Goal: Task Accomplishment & Management: Use online tool/utility

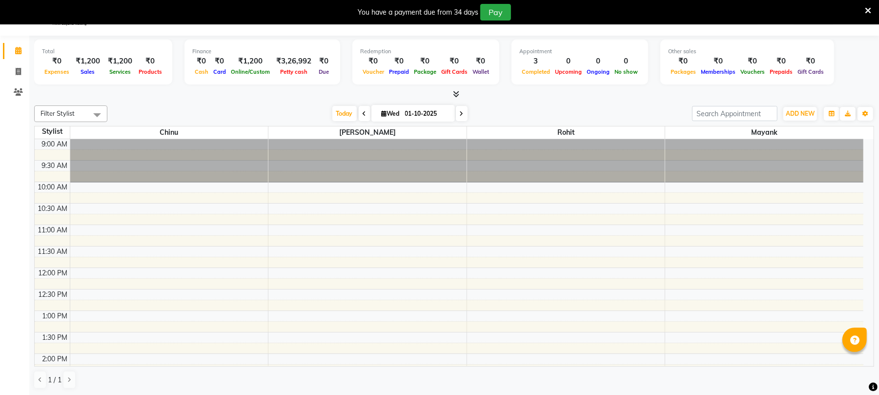
scroll to position [24, 0]
click at [363, 112] on icon at bounding box center [365, 114] width 4 height 6
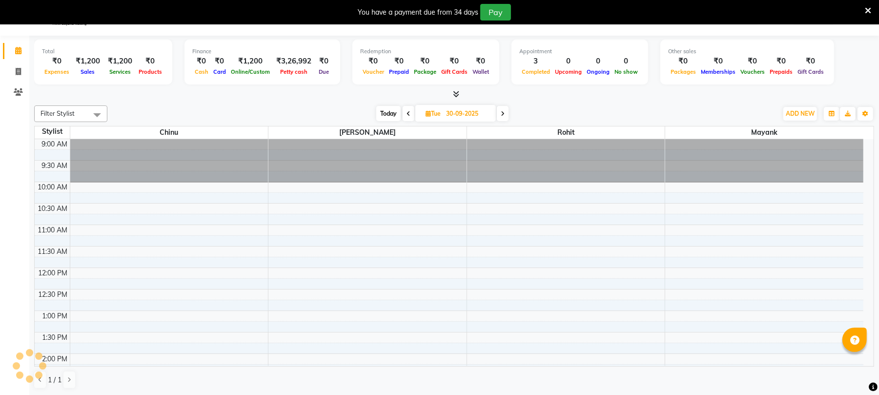
scroll to position [87, 0]
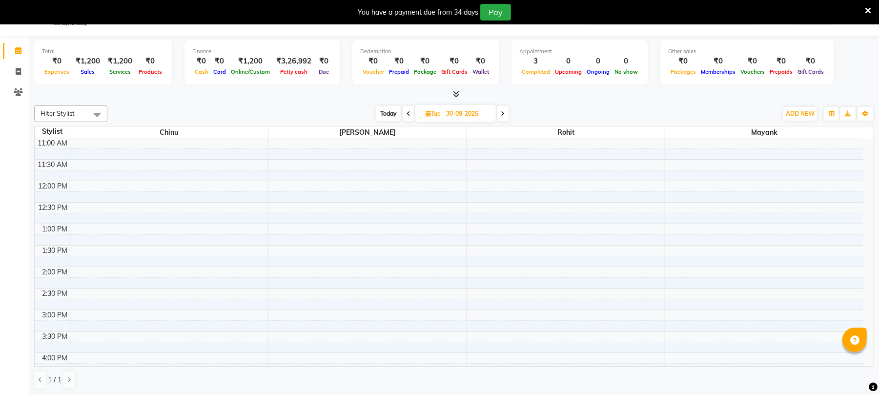
click at [405, 112] on span at bounding box center [409, 113] width 12 height 15
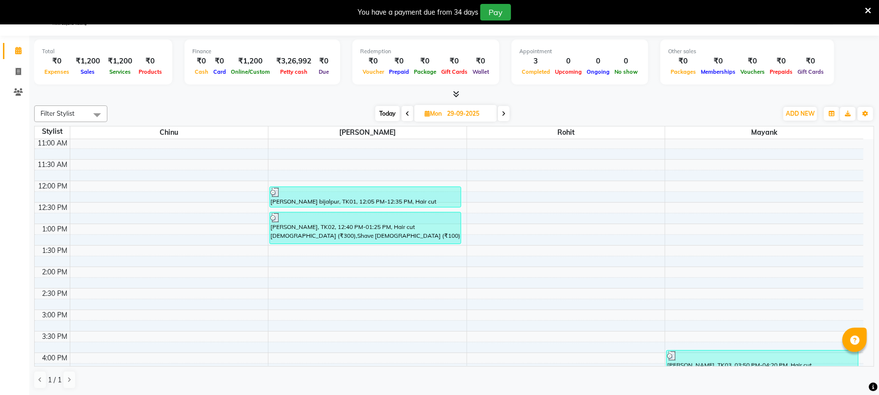
click at [406, 112] on icon at bounding box center [408, 114] width 4 height 6
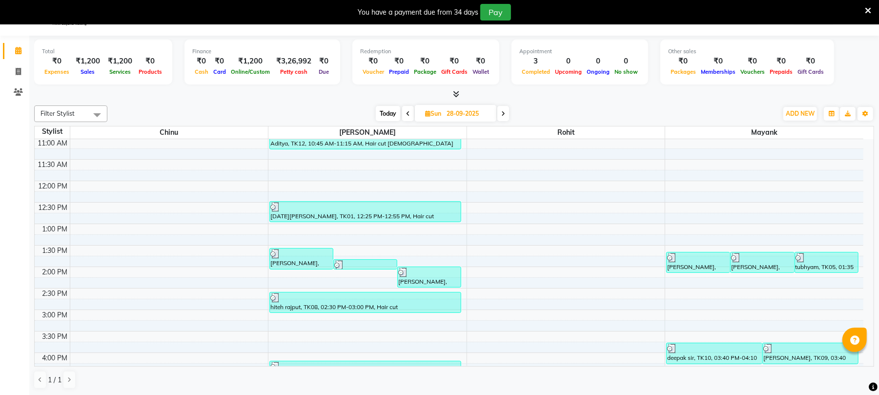
click at [501, 117] on span at bounding box center [503, 113] width 12 height 15
type input "29-09-2025"
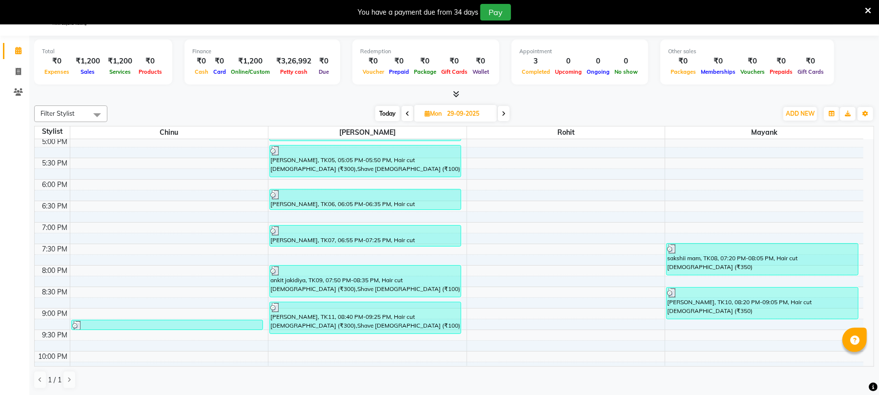
scroll to position [427, 0]
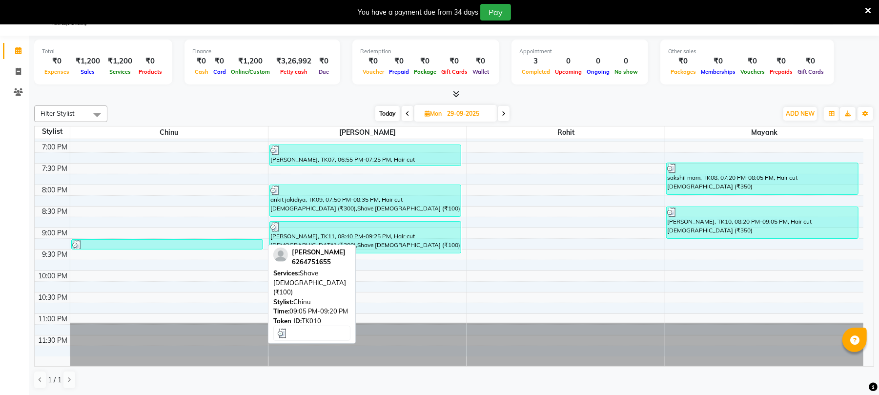
click at [175, 245] on div at bounding box center [167, 245] width 190 height 10
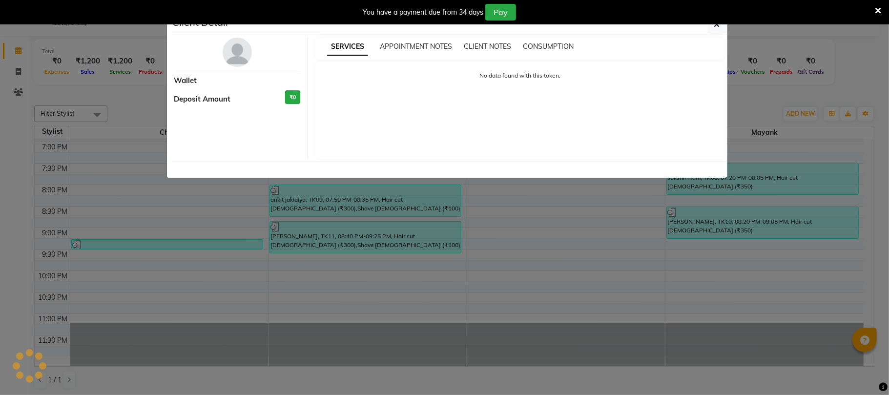
select select "3"
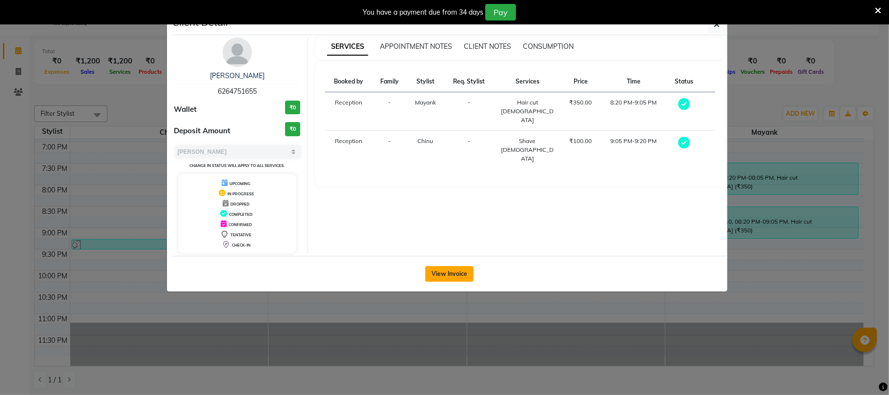
click at [438, 274] on button "View Invoice" at bounding box center [449, 274] width 48 height 16
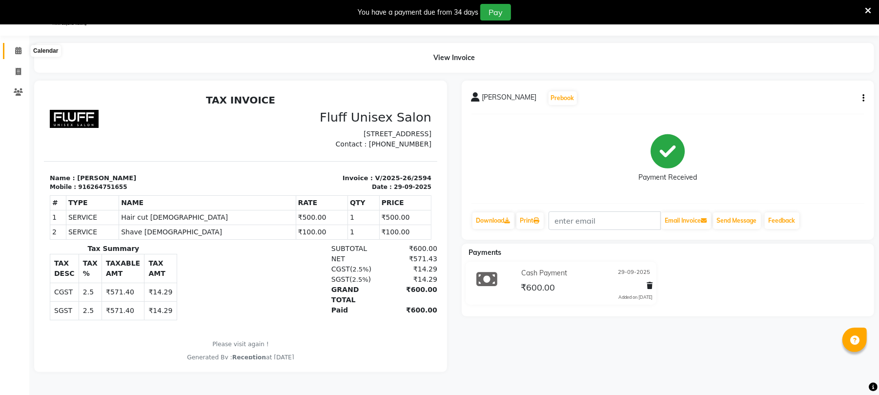
click at [16, 47] on icon at bounding box center [18, 50] width 6 height 7
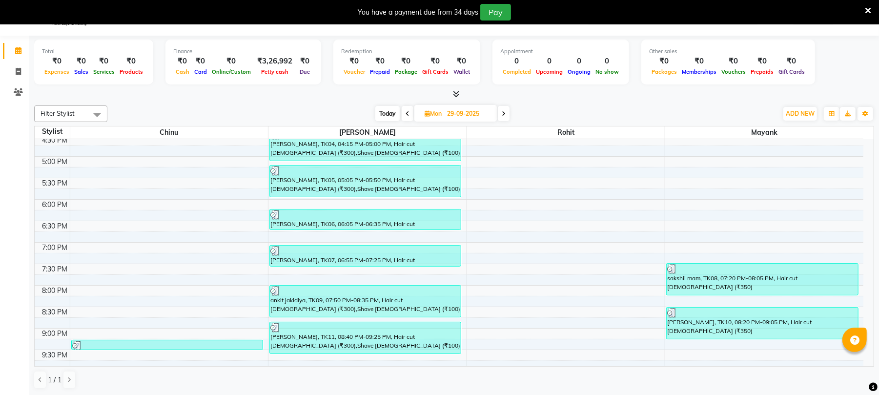
scroll to position [427, 0]
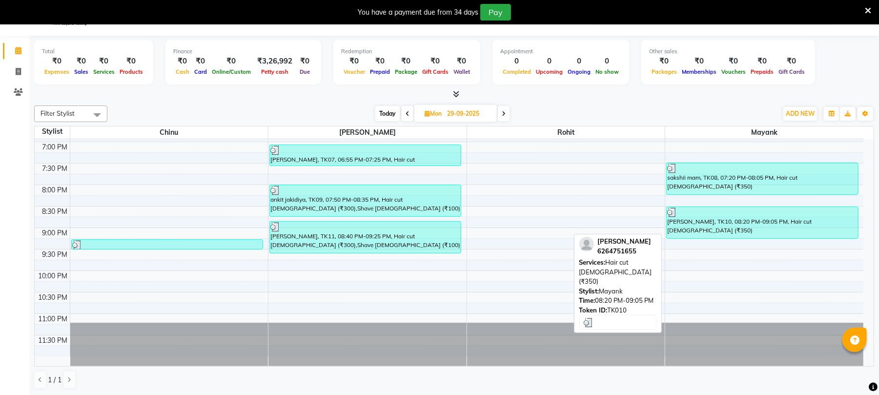
click at [741, 223] on div "[PERSON_NAME], TK10, 08:20 PM-09:05 PM, Hair cut [DEMOGRAPHIC_DATA] (₹350)" at bounding box center [762, 222] width 191 height 31
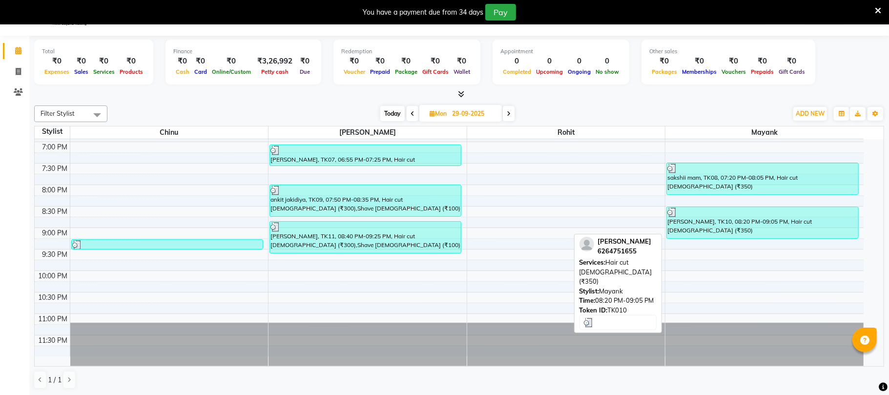
select select "3"
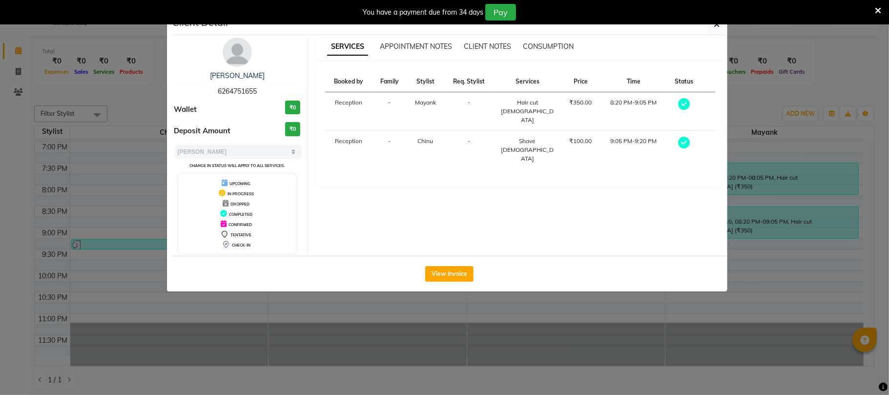
click at [13, 48] on ngb-modal-window "Client Detail [PERSON_NAME] 6264751655 Wallet ₹0 Deposit Amount ₹0 Select MARK …" at bounding box center [444, 197] width 889 height 395
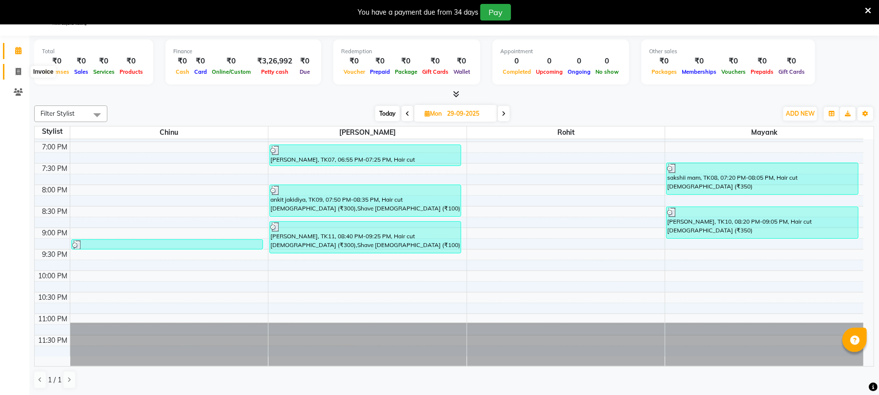
click at [19, 70] on icon at bounding box center [18, 71] width 5 height 7
select select "service"
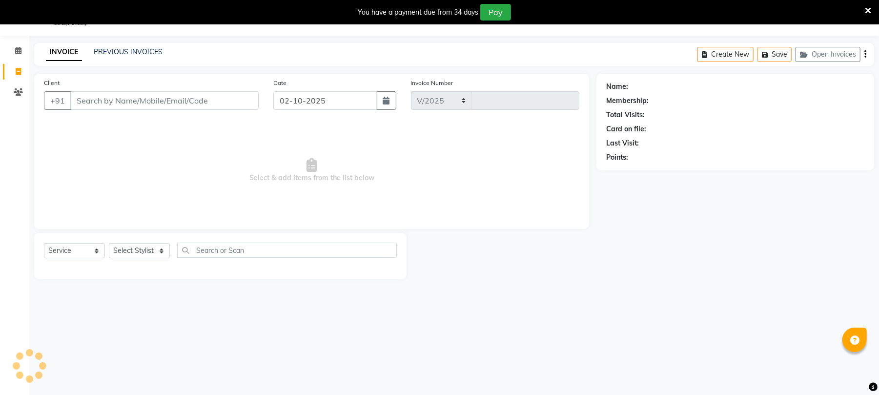
select select "32"
type input "2599"
click at [76, 101] on input "Client" at bounding box center [164, 100] width 188 height 19
click at [76, 102] on input "Client" at bounding box center [164, 100] width 188 height 19
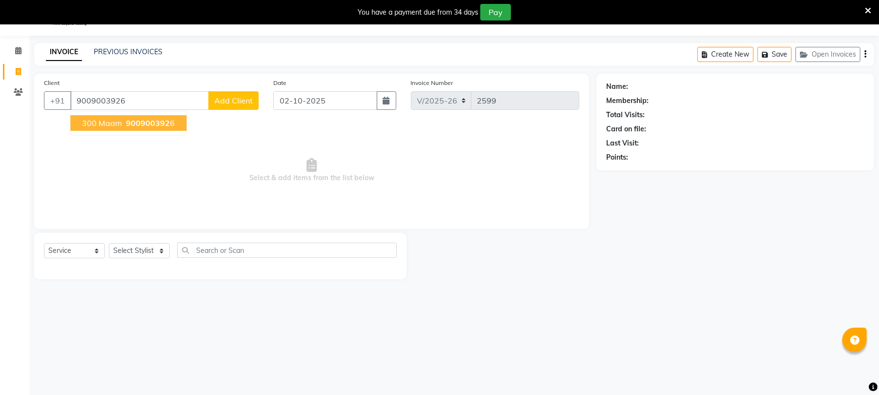
type input "9009003926"
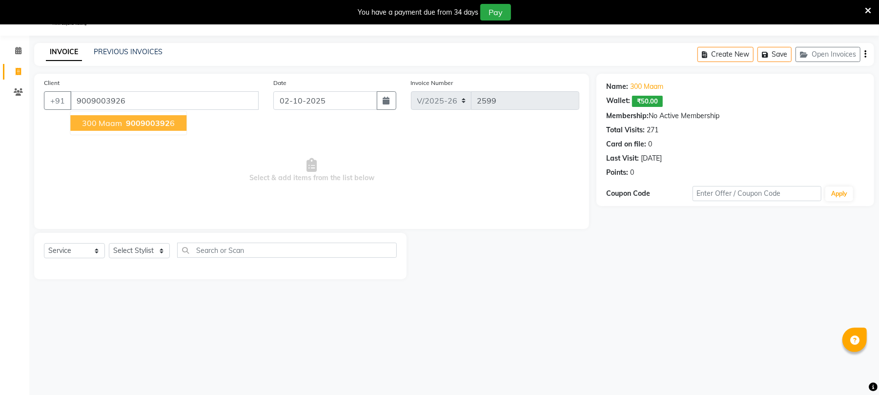
click at [106, 120] on span "300 maam" at bounding box center [102, 123] width 40 height 10
click at [159, 248] on select "Select Stylist Chinu [PERSON_NAME] Reception Rohit" at bounding box center [139, 250] width 61 height 15
select select "32299"
click at [109, 243] on select "Select Stylist Chinu [PERSON_NAME] Reception Rohit" at bounding box center [139, 250] width 61 height 15
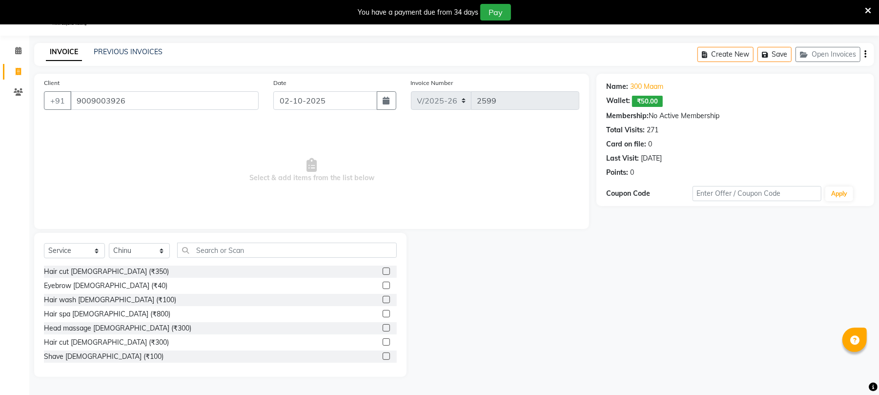
click at [383, 285] on label at bounding box center [386, 285] width 7 height 7
click at [383, 285] on input "checkbox" at bounding box center [386, 286] width 6 height 6
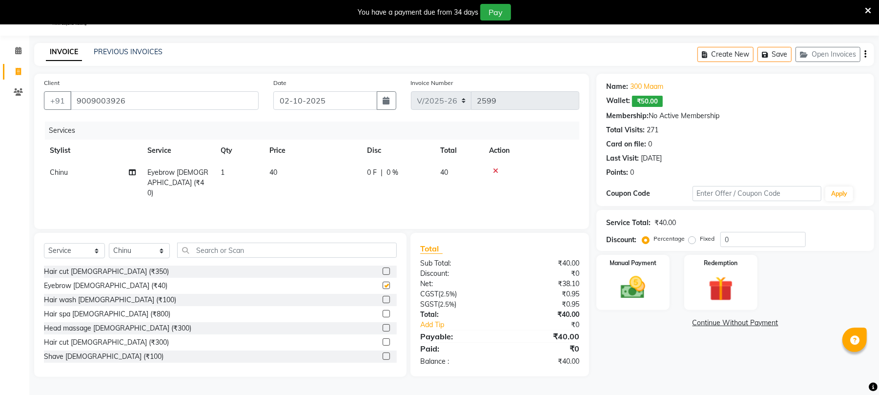
checkbox input "false"
click at [286, 169] on td "40" at bounding box center [313, 183] width 98 height 42
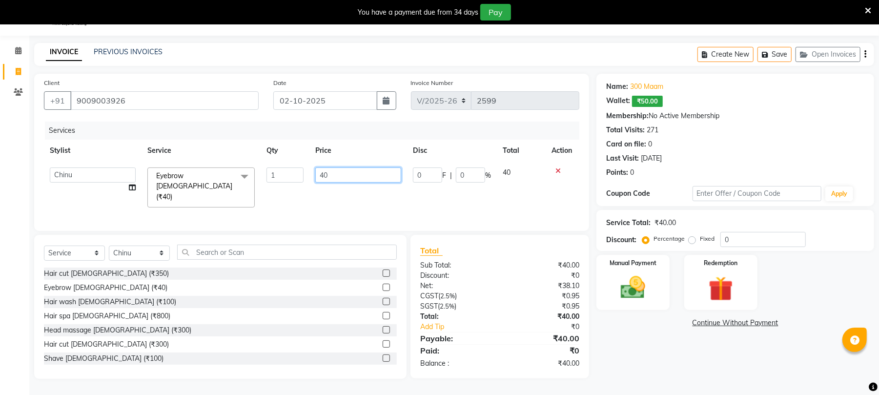
click at [344, 168] on input "40" at bounding box center [358, 174] width 86 height 15
type input "4"
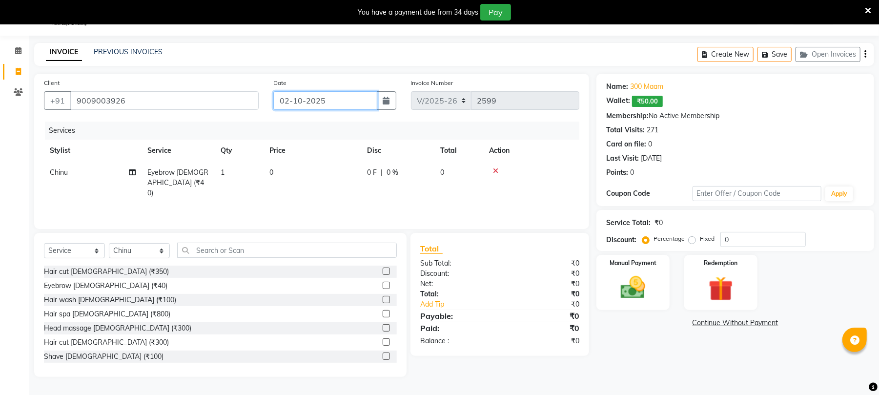
click at [288, 101] on input "02-10-2025" at bounding box center [325, 100] width 104 height 19
select select "10"
select select "2025"
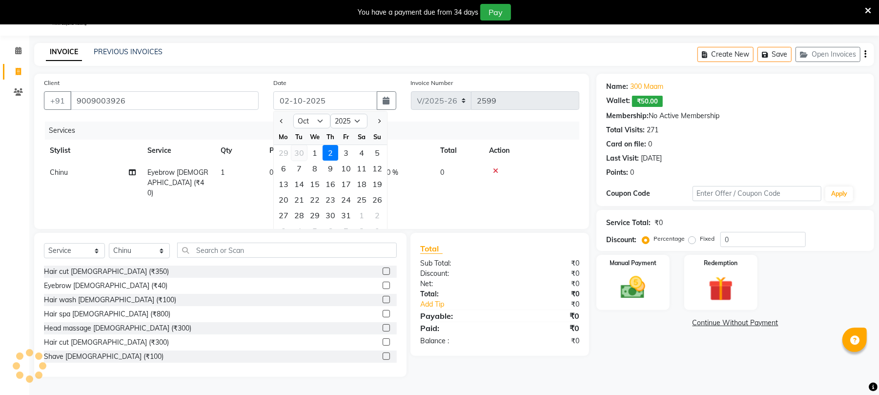
click at [297, 153] on div "30" at bounding box center [299, 153] width 16 height 16
type input "30-09-2025"
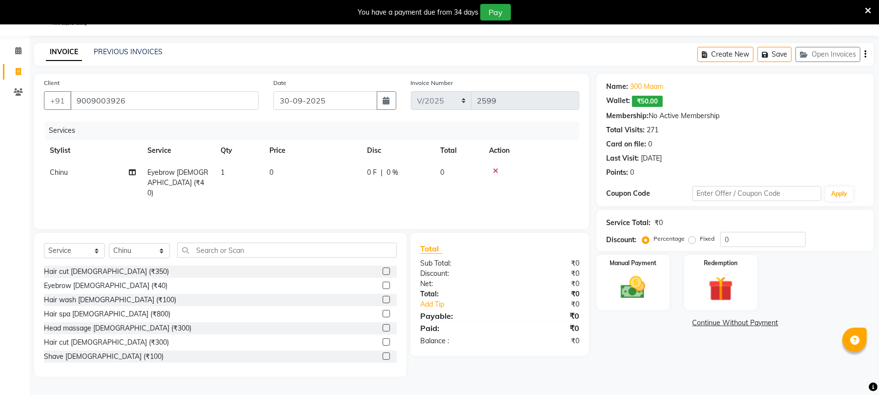
click at [296, 167] on td "0" at bounding box center [313, 183] width 98 height 42
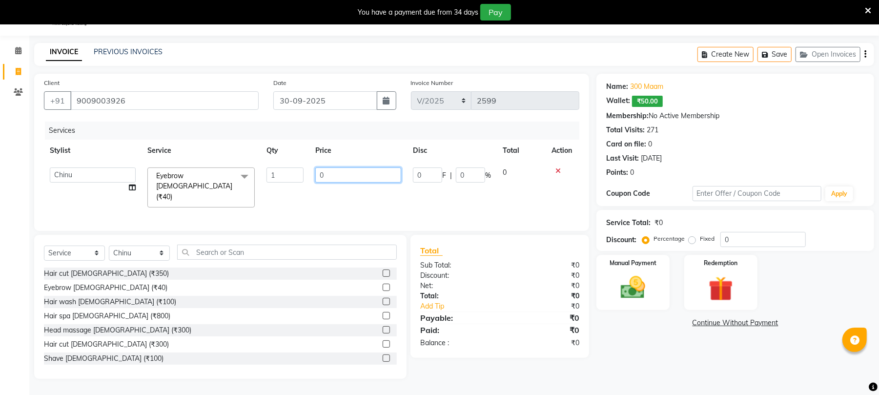
click at [346, 172] on input "0" at bounding box center [358, 174] width 86 height 15
type input "100"
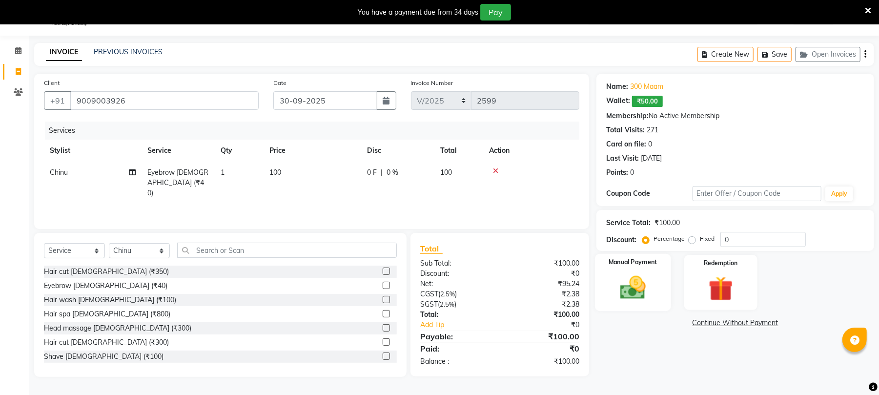
click at [634, 305] on div "Manual Payment" at bounding box center [633, 282] width 76 height 57
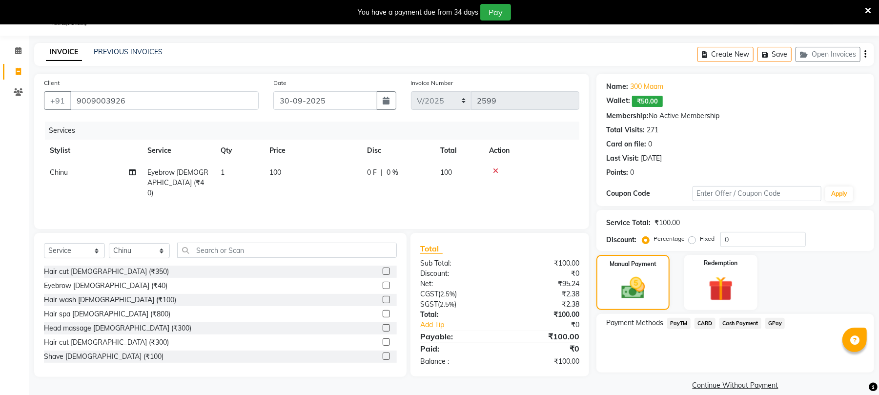
click at [730, 321] on span "Cash Payment" at bounding box center [741, 323] width 42 height 11
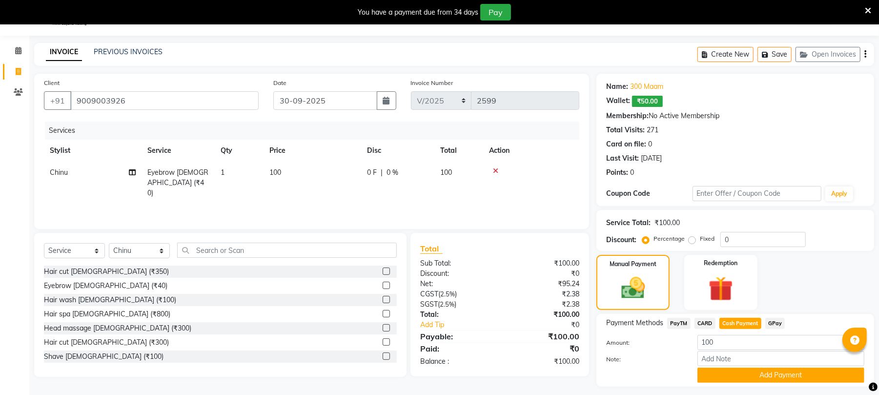
click at [774, 324] on span "GPay" at bounding box center [775, 323] width 20 height 11
click at [780, 379] on button "Add Payment" at bounding box center [781, 375] width 167 height 15
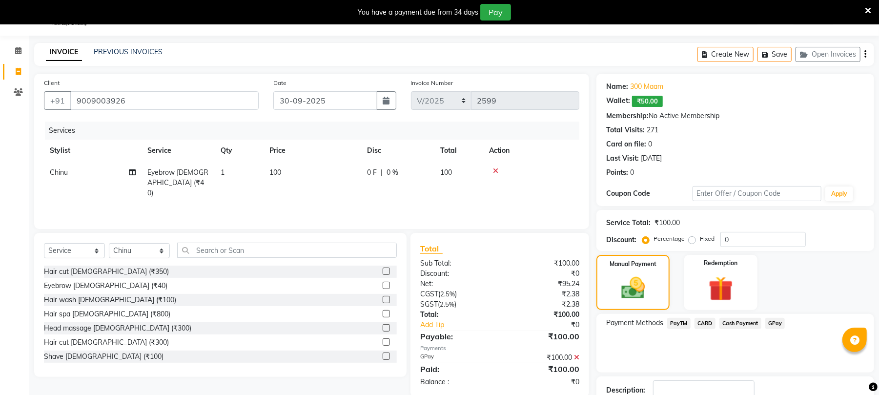
scroll to position [92, 0]
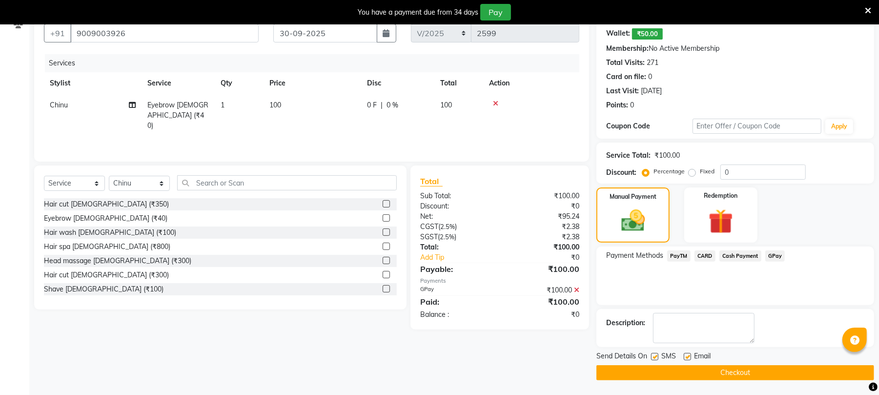
click at [780, 375] on button "Checkout" at bounding box center [736, 372] width 278 height 15
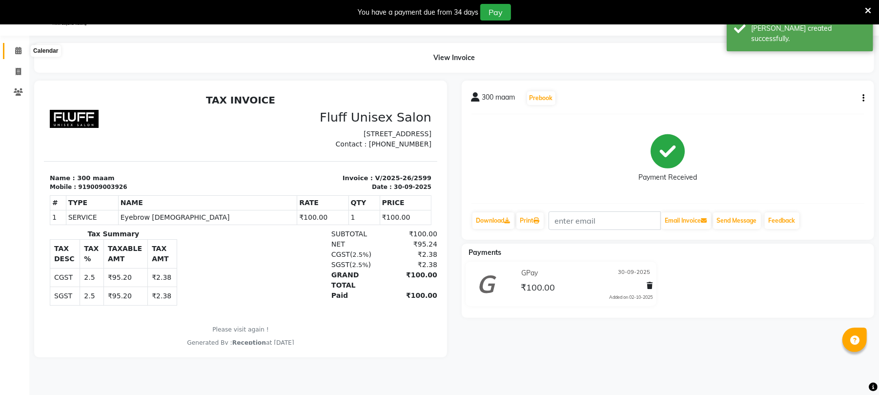
click at [19, 53] on icon at bounding box center [18, 50] width 6 height 7
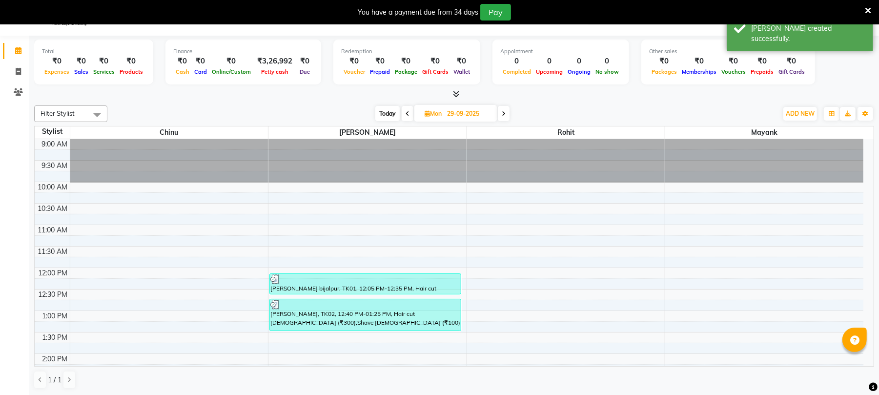
click at [505, 118] on span at bounding box center [504, 113] width 12 height 15
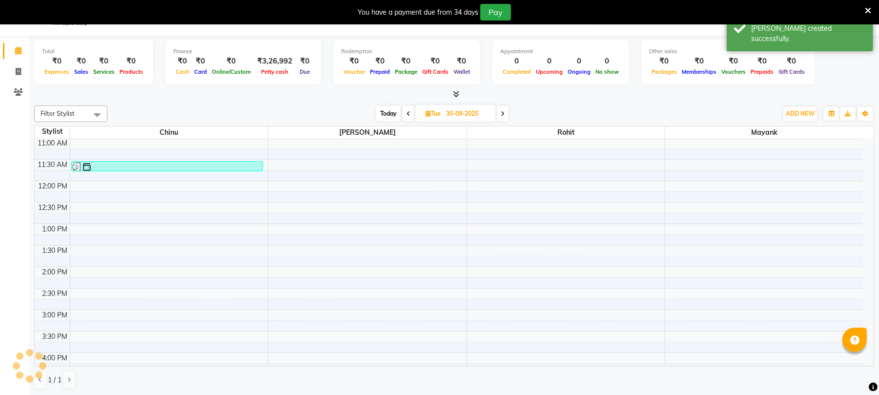
click at [505, 118] on span at bounding box center [503, 113] width 12 height 15
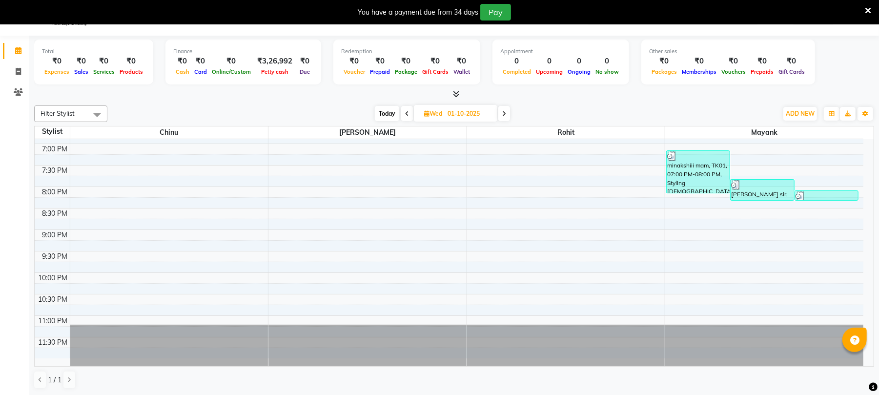
scroll to position [427, 0]
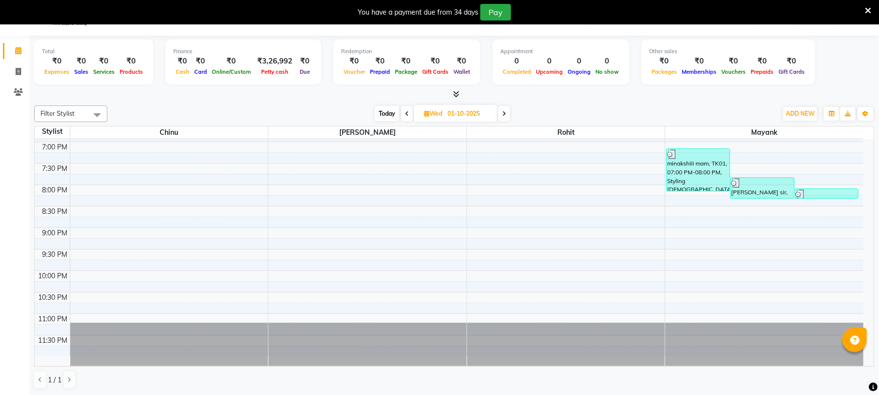
click at [506, 114] on icon at bounding box center [504, 114] width 4 height 6
type input "02-10-2025"
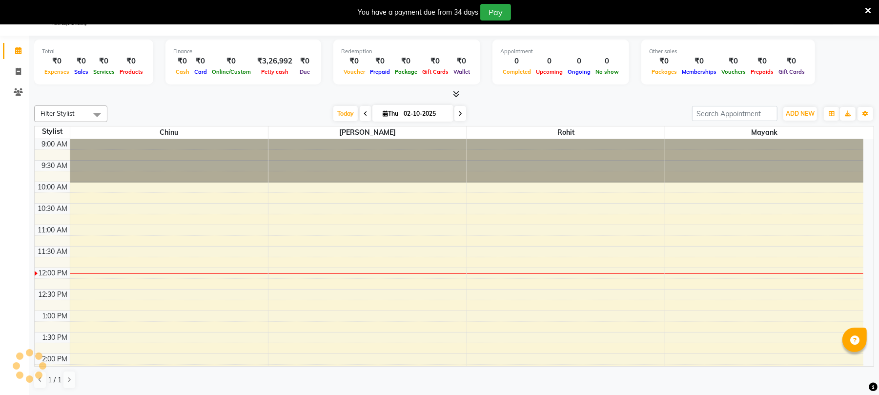
scroll to position [131, 0]
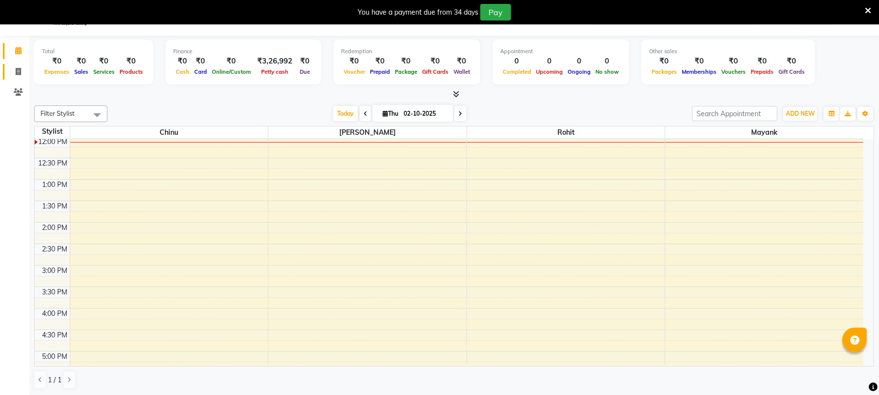
click at [20, 65] on link "Invoice" at bounding box center [14, 72] width 23 height 16
select select "service"
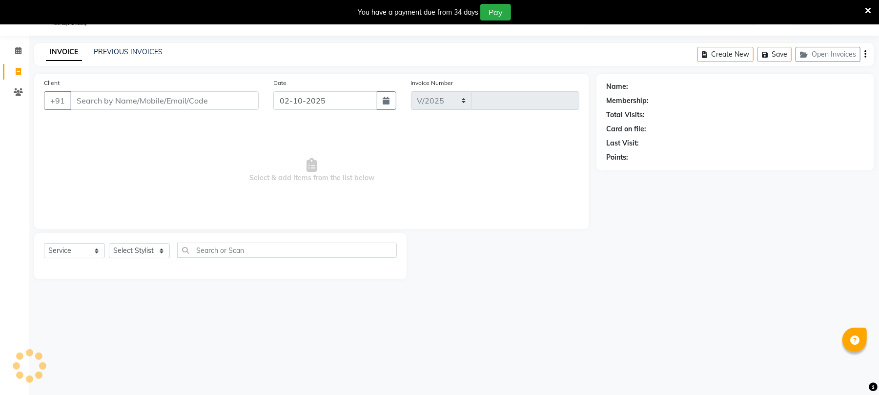
select select "32"
type input "2600"
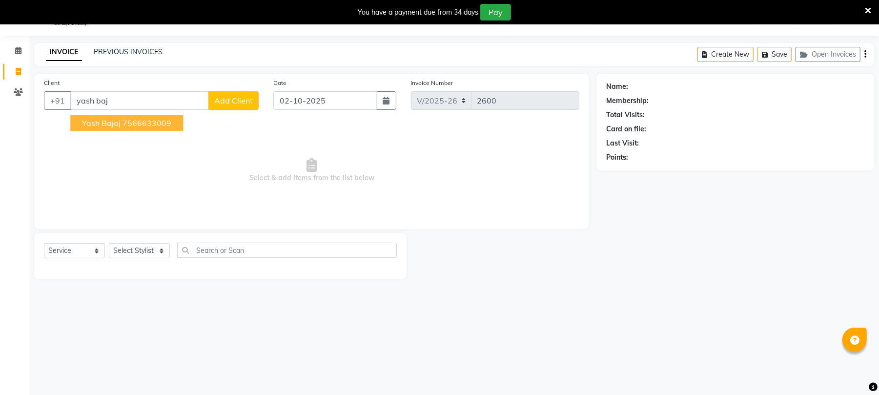
click at [118, 122] on span "Yash bajaj" at bounding box center [101, 123] width 39 height 10
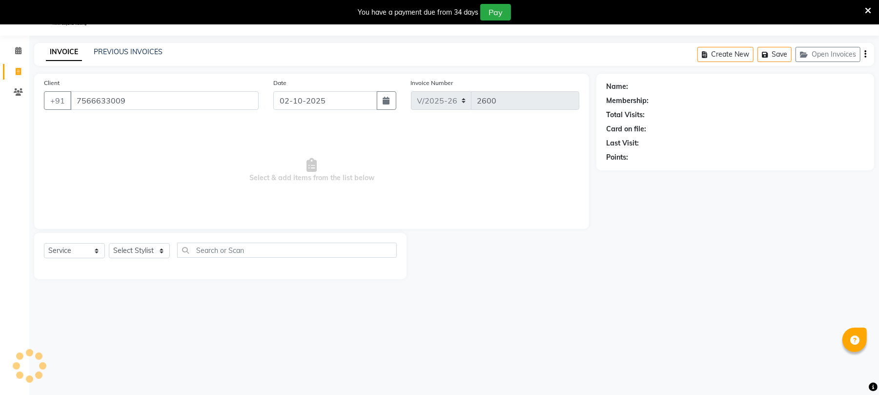
type input "7566633009"
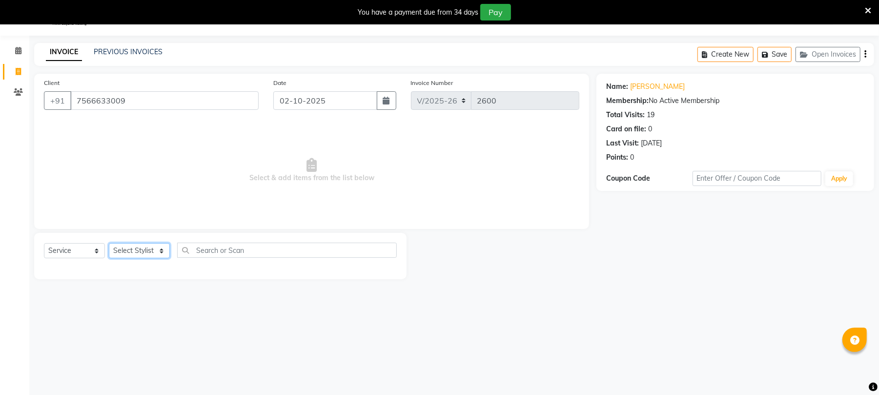
click at [147, 251] on select "Select Stylist Chinu [PERSON_NAME] Reception Rohit" at bounding box center [139, 250] width 61 height 15
select select "39020"
click at [109, 243] on select "Select Stylist Chinu [PERSON_NAME] Reception Rohit" at bounding box center [139, 250] width 61 height 15
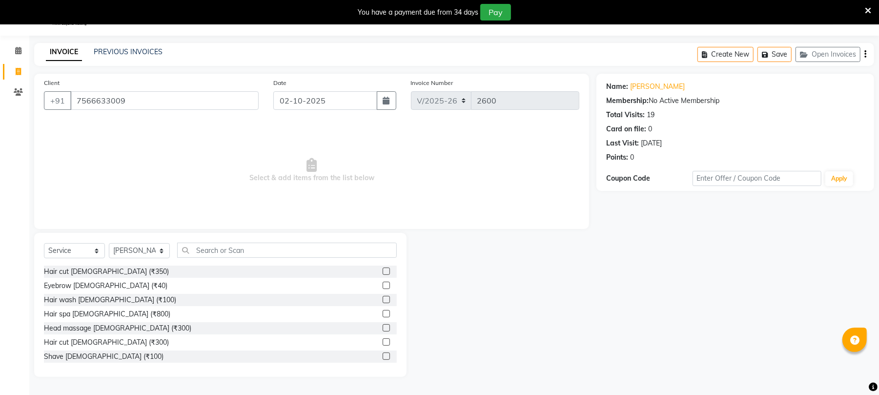
click at [383, 340] on label at bounding box center [386, 341] width 7 height 7
click at [383, 340] on input "checkbox" at bounding box center [386, 342] width 6 height 6
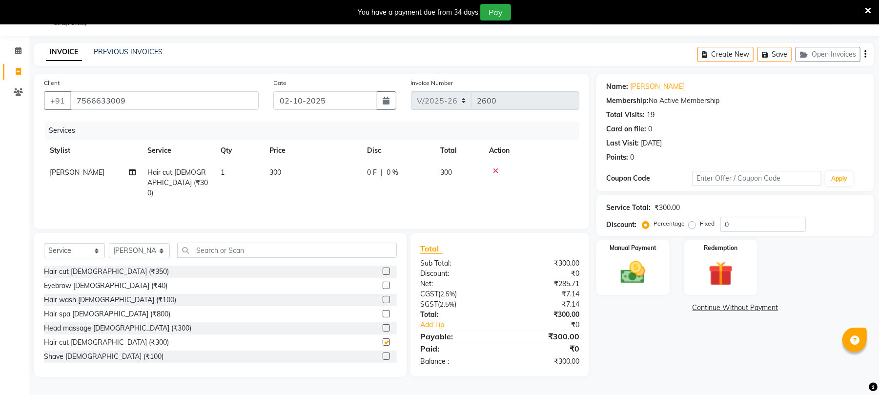
checkbox input "false"
click at [352, 182] on td "300" at bounding box center [313, 183] width 98 height 42
select select "39020"
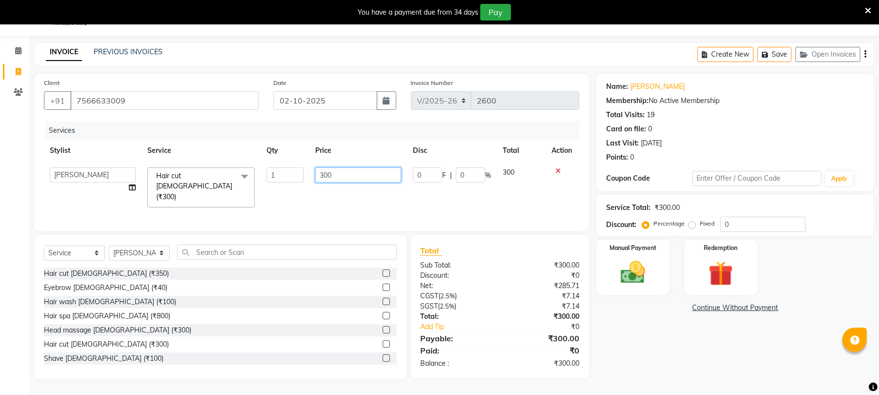
click at [371, 181] on input "300" at bounding box center [358, 174] width 86 height 15
type input "350"
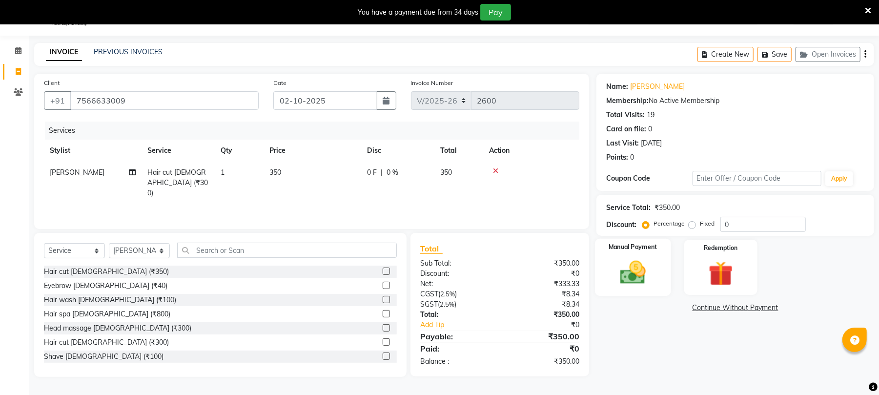
click at [639, 261] on img at bounding box center [633, 273] width 42 height 30
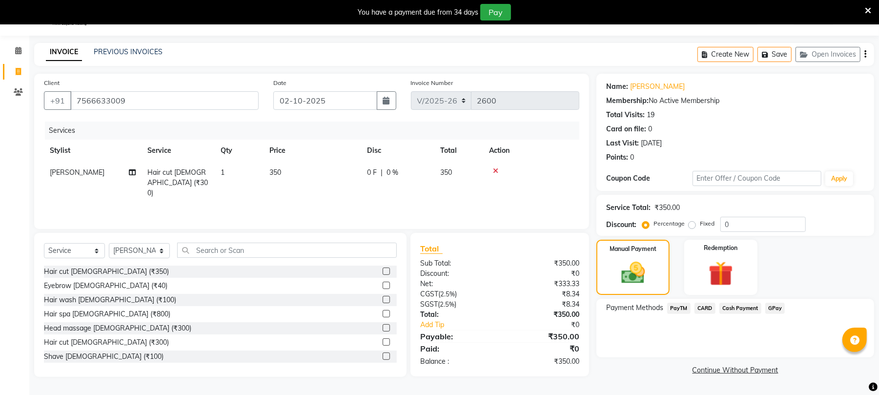
click at [745, 305] on span "Cash Payment" at bounding box center [741, 308] width 42 height 11
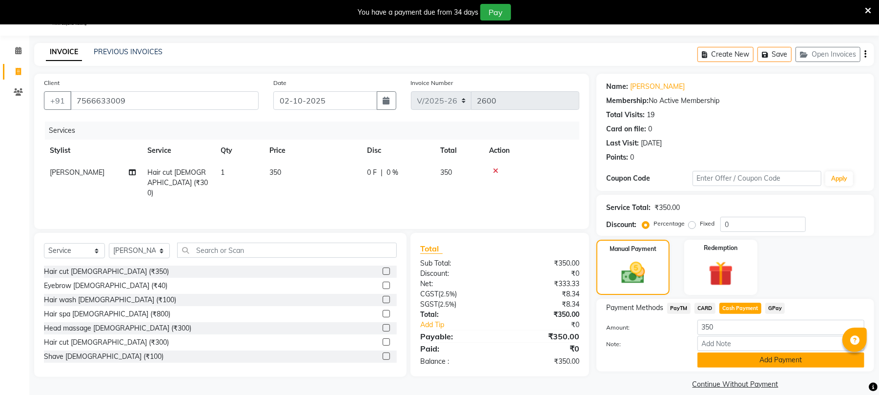
click at [801, 359] on button "Add Payment" at bounding box center [781, 359] width 167 height 15
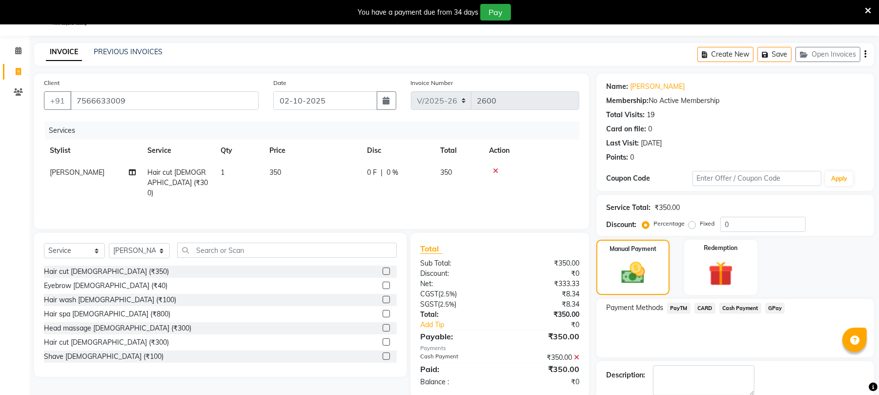
scroll to position [77, 0]
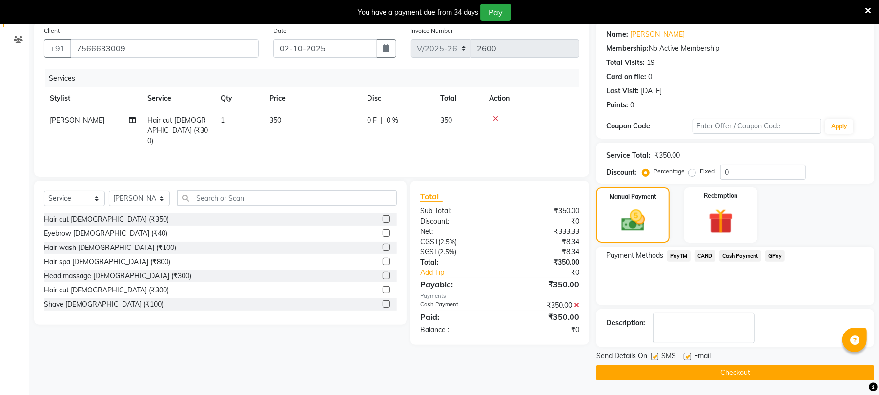
click at [792, 383] on main "INVOICE PREVIOUS INVOICES Create New Save Open Invoices Client [PHONE_NUMBER] D…" at bounding box center [454, 193] width 850 height 404
click at [788, 379] on button "Checkout" at bounding box center [736, 372] width 278 height 15
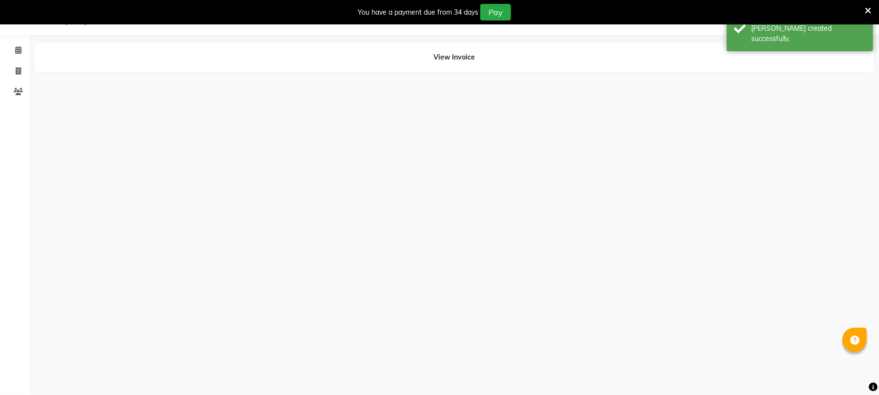
scroll to position [24, 0]
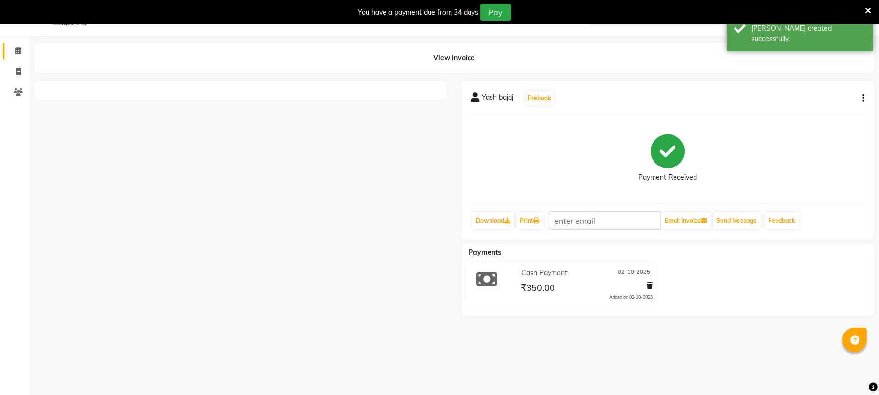
click at [6, 46] on link "Calendar" at bounding box center [14, 51] width 23 height 16
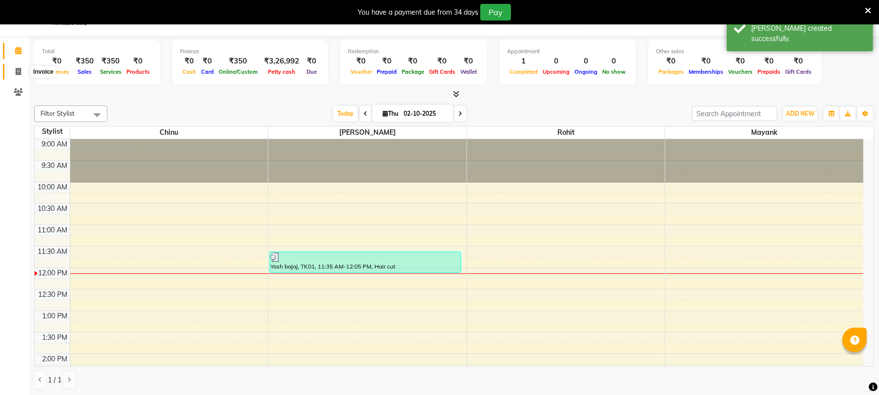
click at [16, 73] on icon at bounding box center [18, 71] width 5 height 7
select select "service"
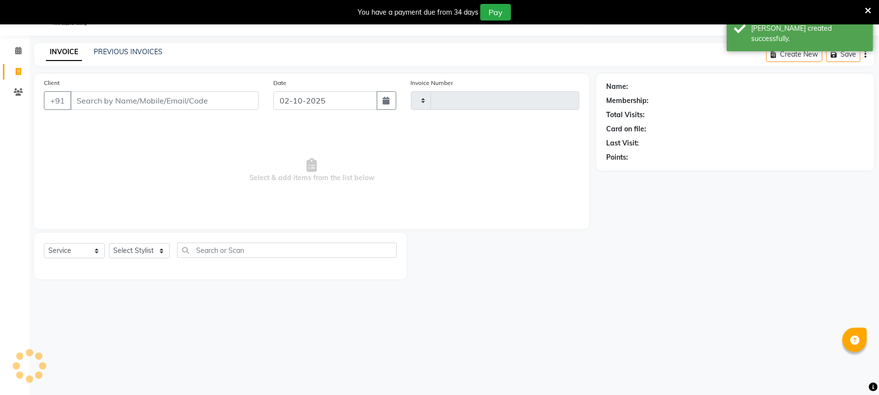
type input "2601"
select select "32"
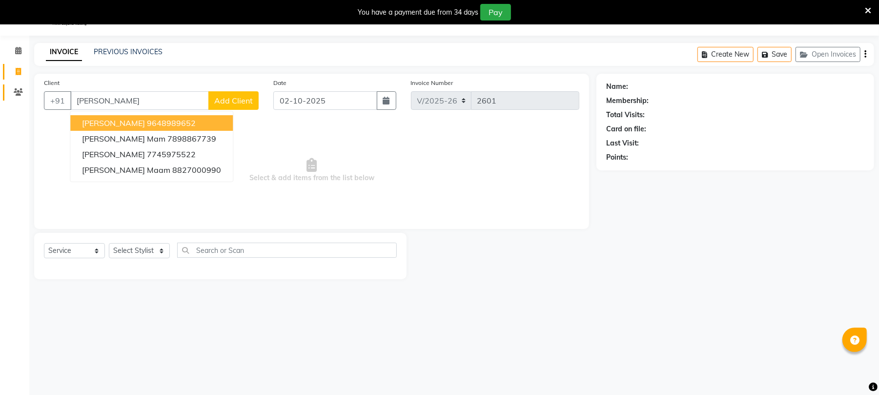
type input "[PERSON_NAME]"
click at [16, 96] on icon at bounding box center [18, 91] width 9 height 7
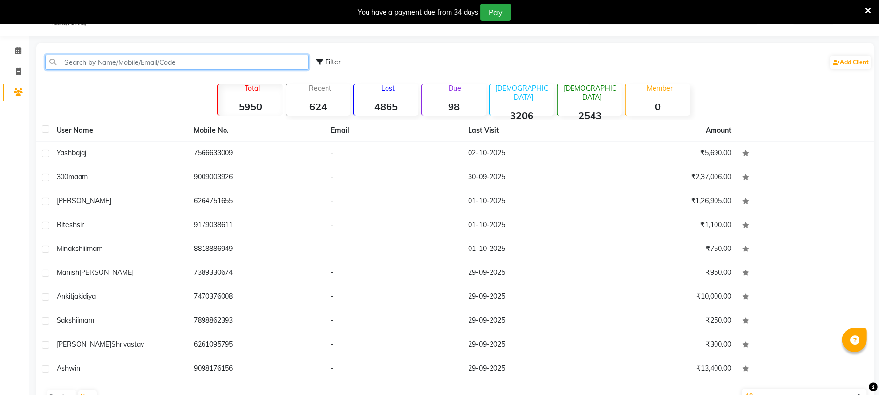
click at [170, 63] on input "text" at bounding box center [177, 62] width 264 height 15
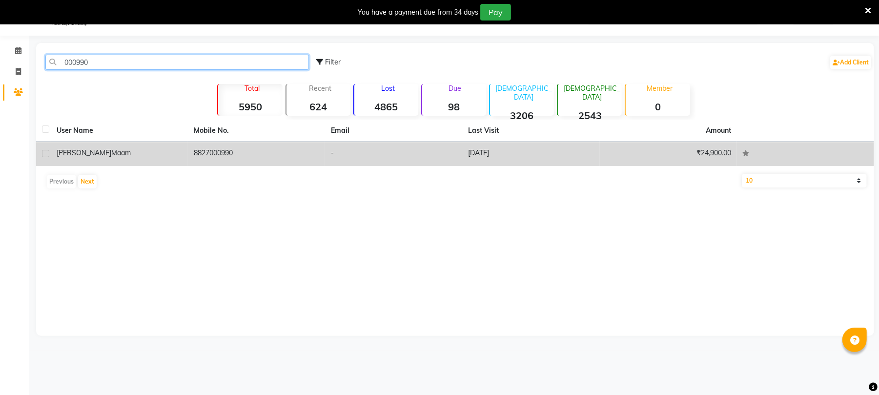
type input "000990"
click at [241, 149] on td "8827000990" at bounding box center [256, 154] width 137 height 24
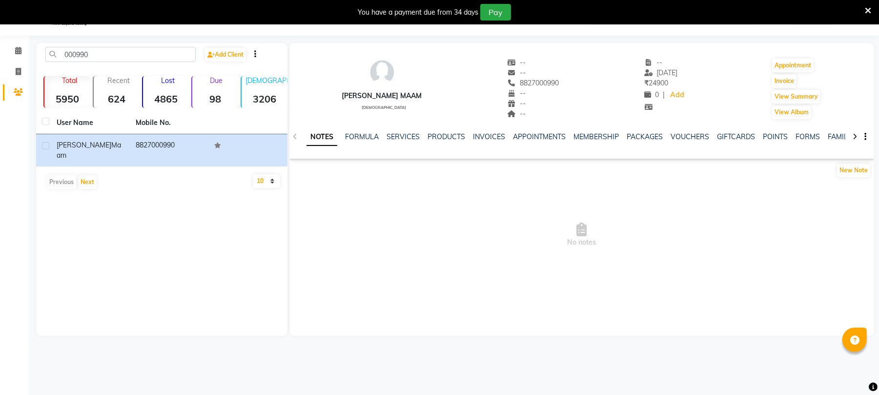
click at [399, 141] on div "SERVICES" at bounding box center [403, 137] width 33 height 10
click at [409, 135] on link "SERVICES" at bounding box center [403, 136] width 33 height 9
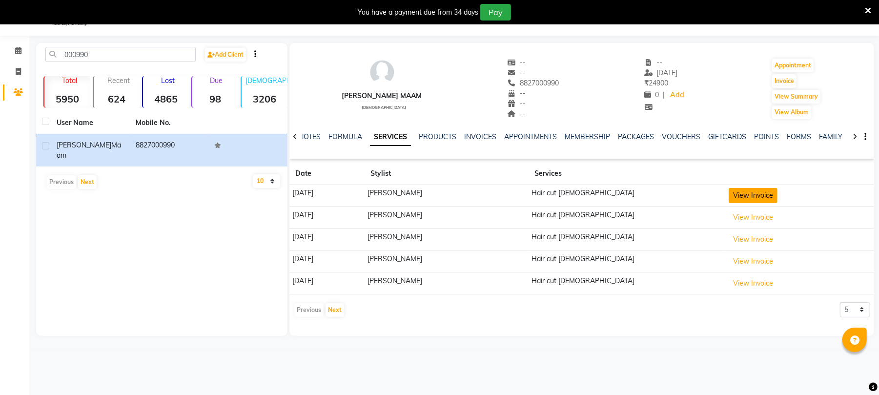
click at [730, 196] on button "View Invoice" at bounding box center [753, 195] width 49 height 15
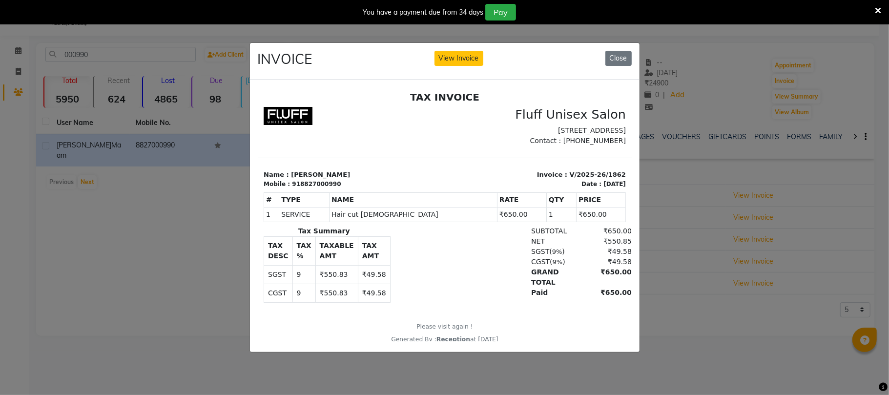
click at [727, 226] on ngb-modal-window "INVOICE View Invoice Close" at bounding box center [444, 197] width 889 height 395
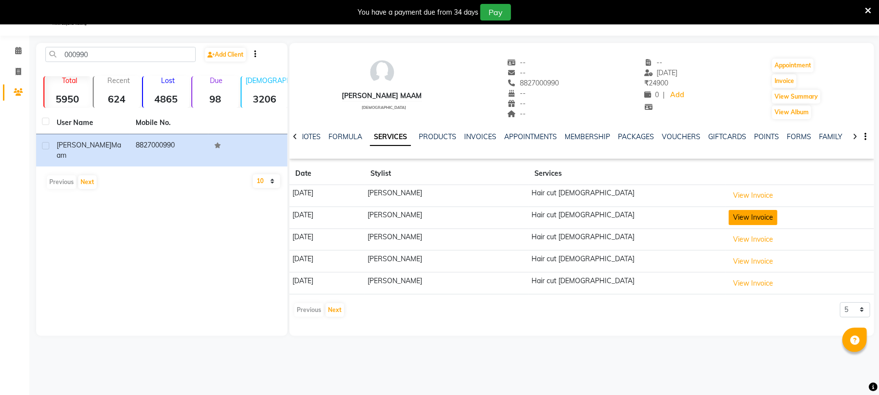
click at [733, 219] on button "View Invoice" at bounding box center [753, 217] width 49 height 15
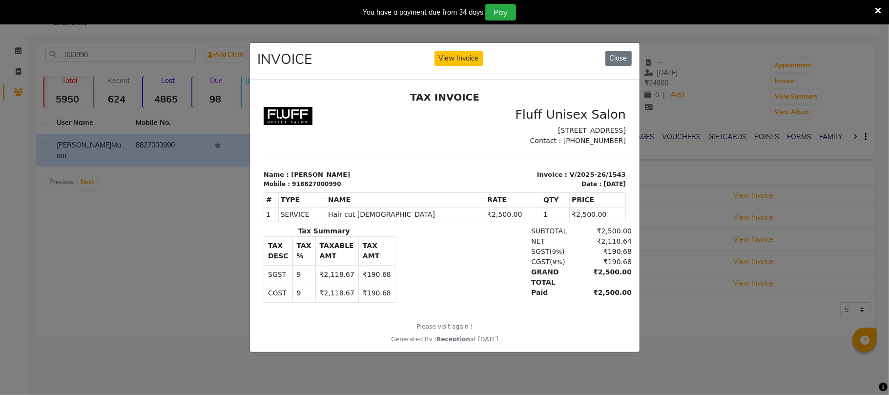
click at [677, 345] on ngb-modal-window "INVOICE View Invoice Close" at bounding box center [444, 197] width 889 height 395
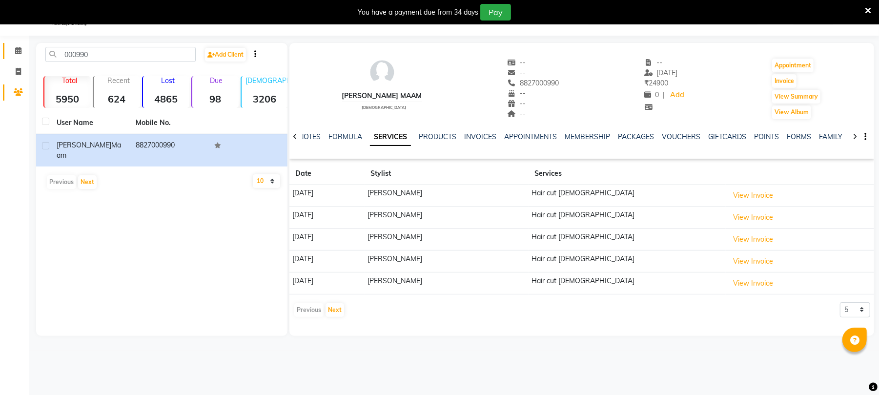
click at [16, 43] on link "Calendar" at bounding box center [14, 51] width 23 height 16
